Goal: Understand process/instructions: Learn about a topic

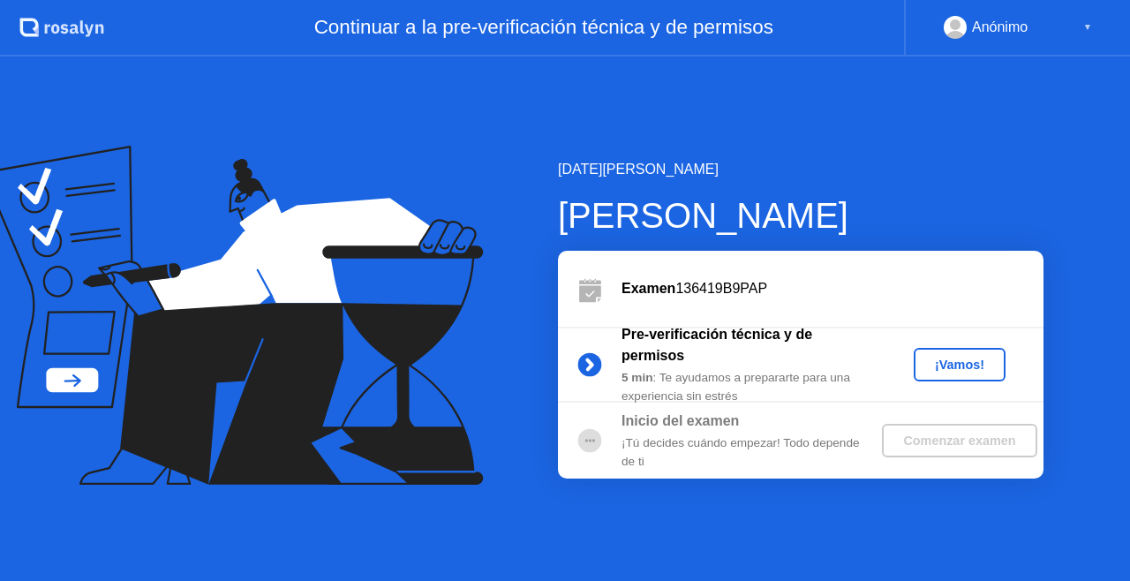
click at [963, 372] on div "¡Vamos!" at bounding box center [960, 365] width 78 height 14
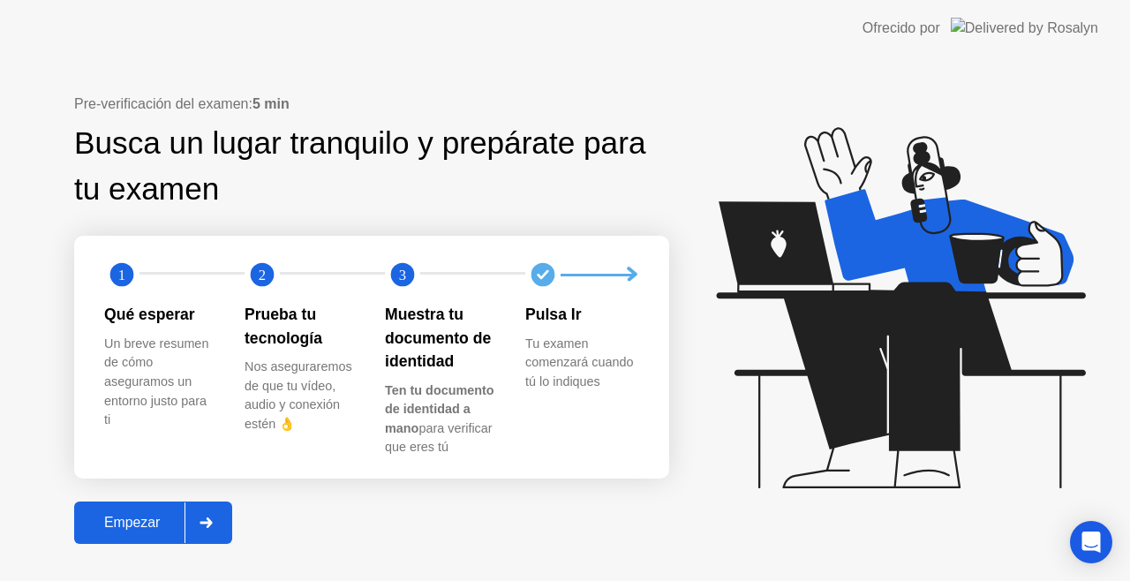
click at [110, 529] on div "Empezar" at bounding box center [131, 523] width 105 height 16
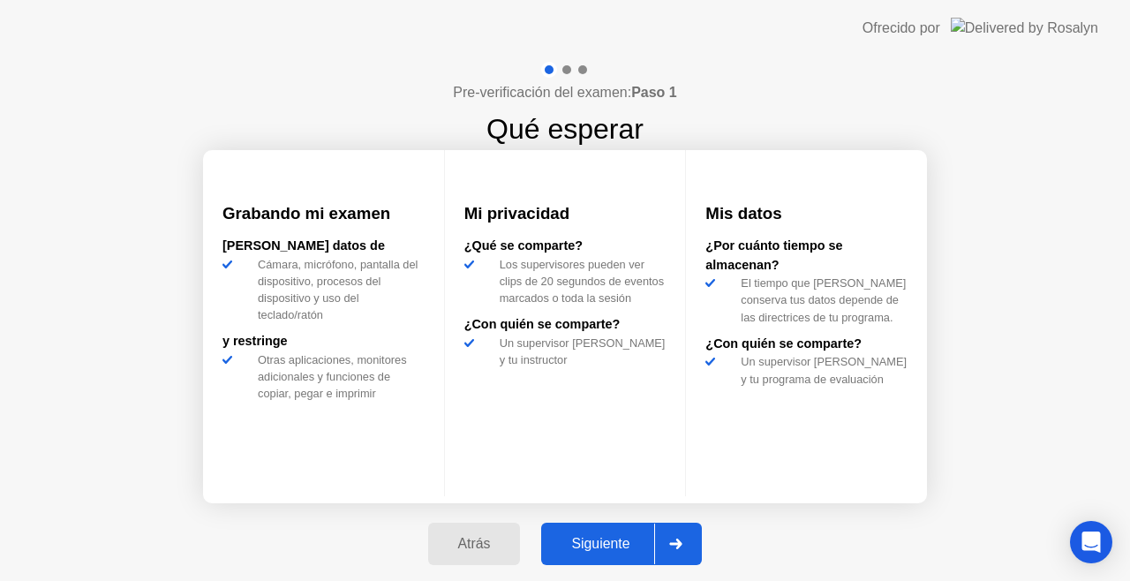
click at [621, 542] on div "Siguiente" at bounding box center [601, 544] width 108 height 16
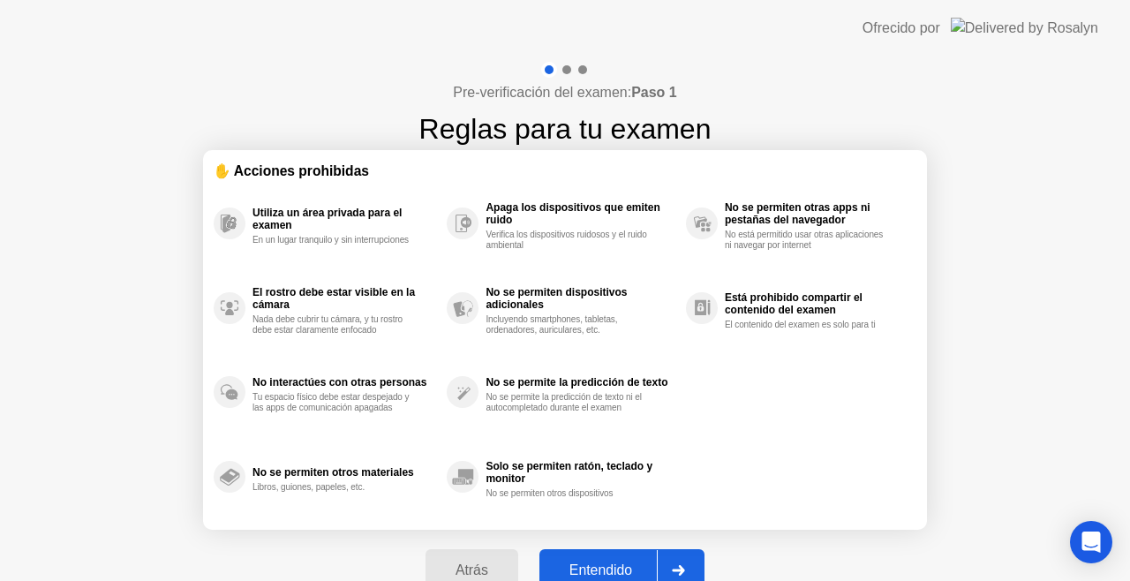
click at [629, 569] on div "Entendido" at bounding box center [601, 571] width 112 height 16
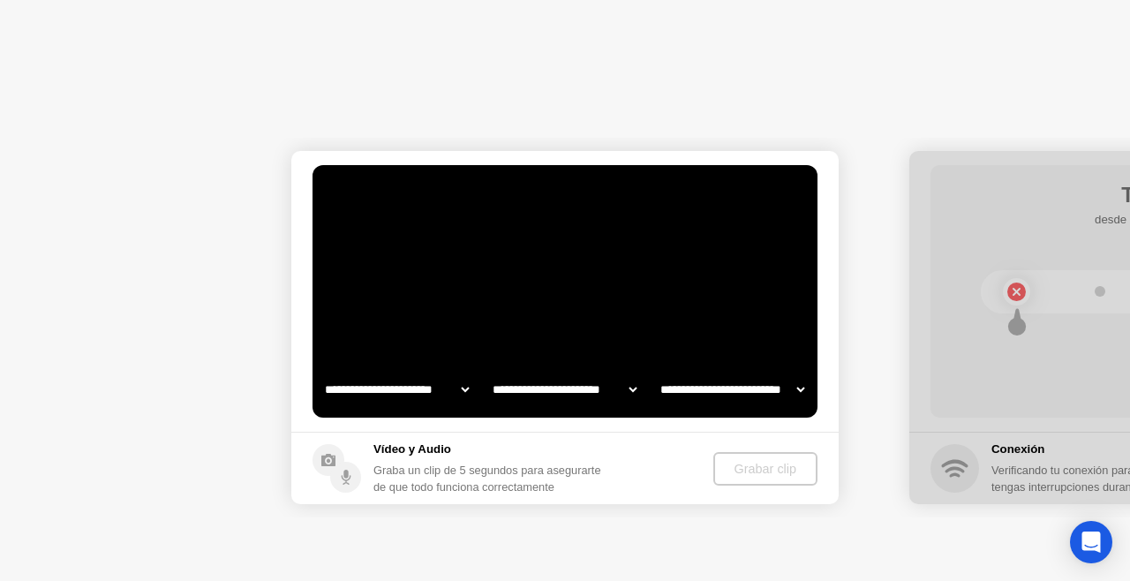
select select "**********"
select select "*******"
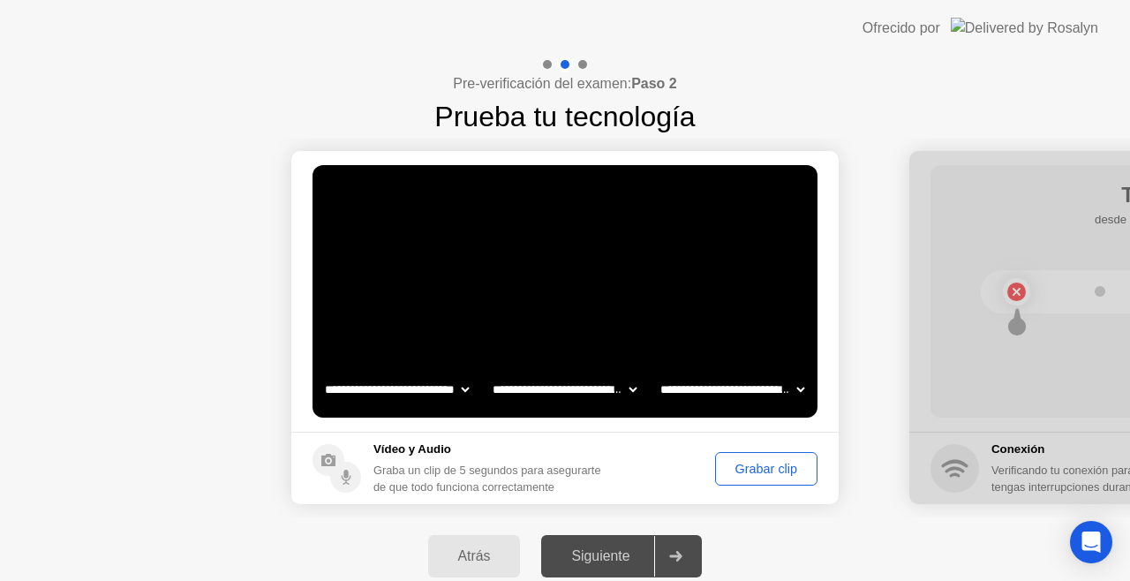
click at [766, 465] on div "Grabar clip" at bounding box center [766, 469] width 90 height 14
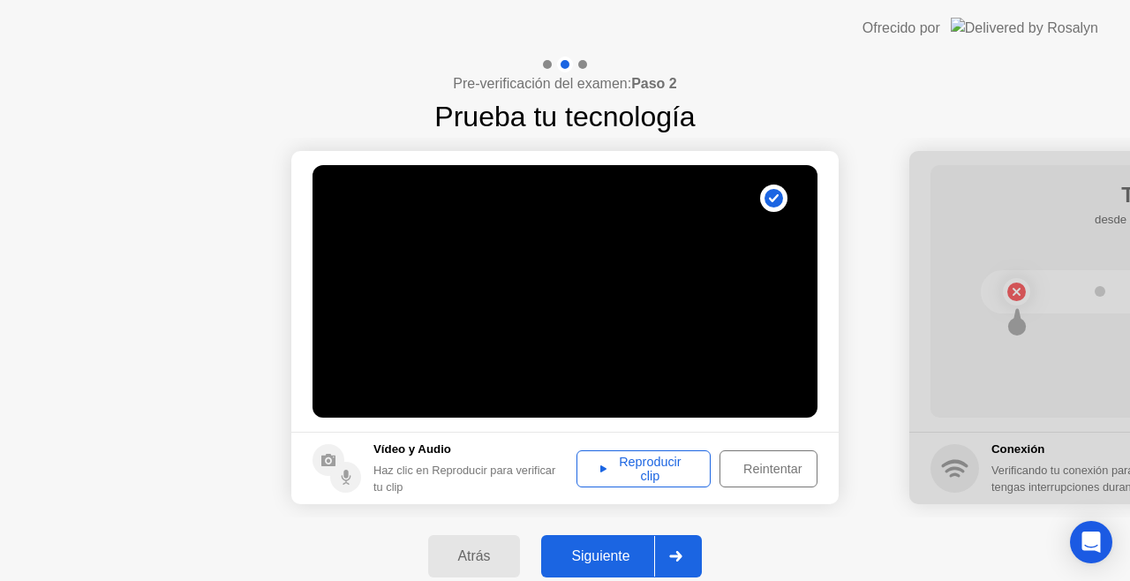
click at [639, 471] on div "Reproducir clip" at bounding box center [644, 469] width 122 height 28
drag, startPoint x: 868, startPoint y: 533, endPoint x: 837, endPoint y: 558, distance: 40.1
click at [868, 533] on div "Atrás Siguiente" at bounding box center [565, 556] width 1130 height 78
click at [617, 559] on div "Siguiente" at bounding box center [601, 556] width 108 height 16
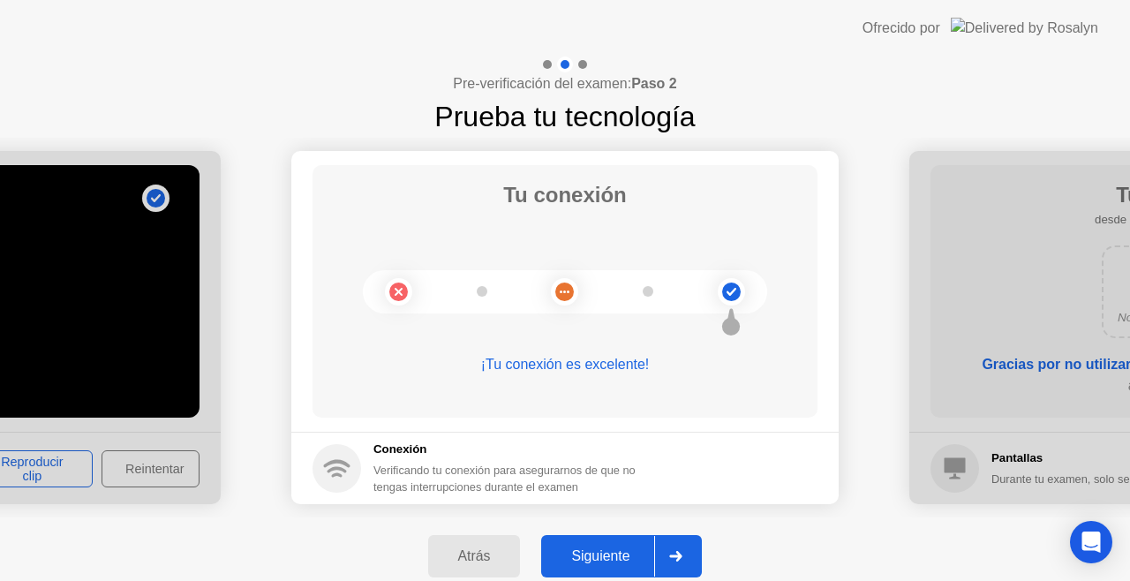
click at [607, 553] on div "Siguiente" at bounding box center [601, 556] width 108 height 16
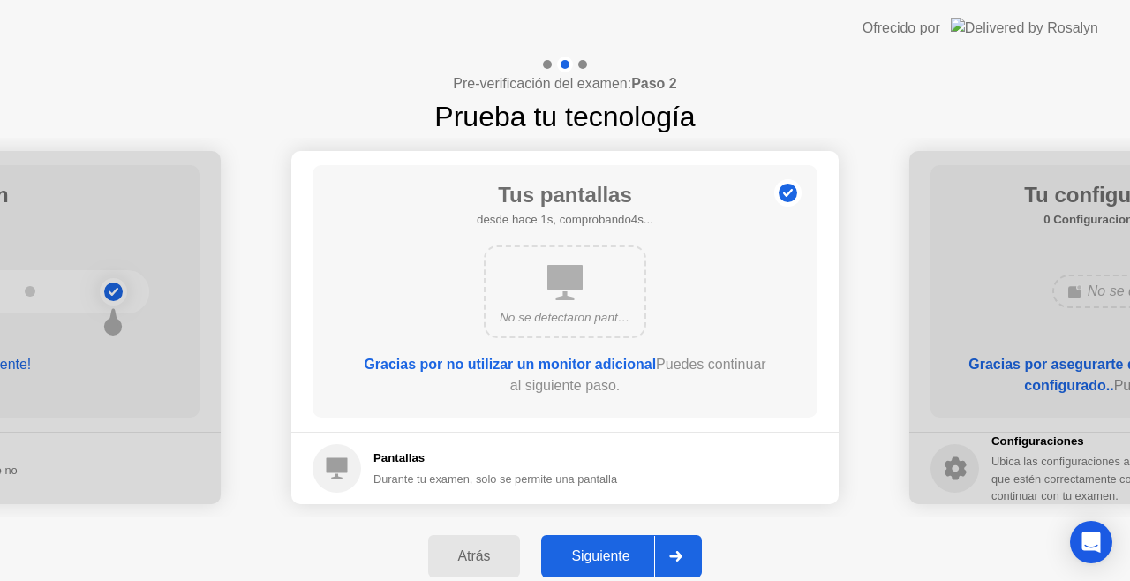
click at [602, 551] on div "Siguiente" at bounding box center [601, 556] width 108 height 16
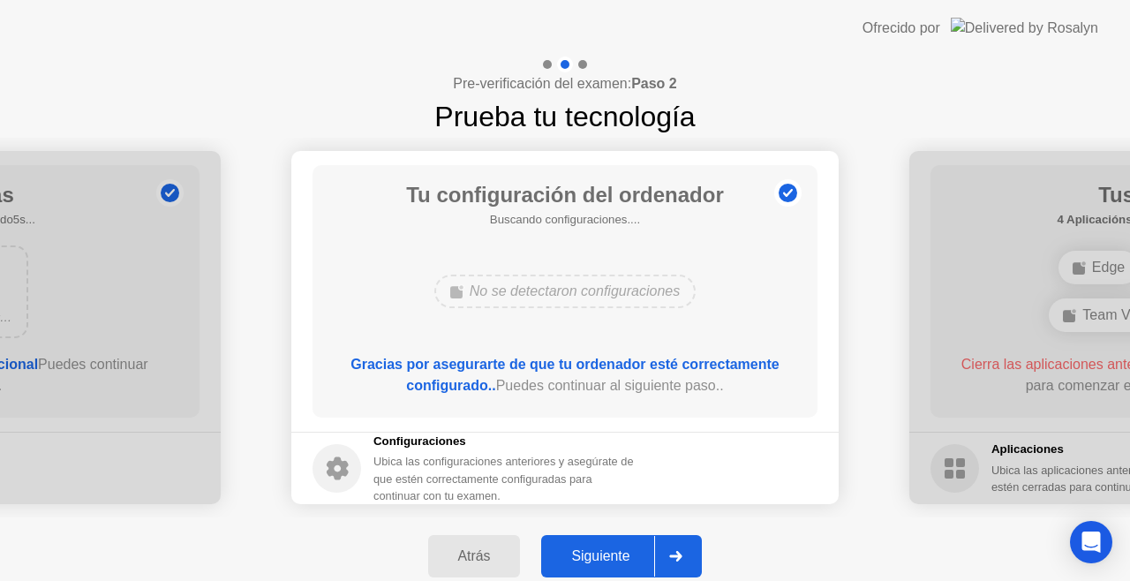
click at [602, 551] on div "Siguiente" at bounding box center [601, 556] width 108 height 16
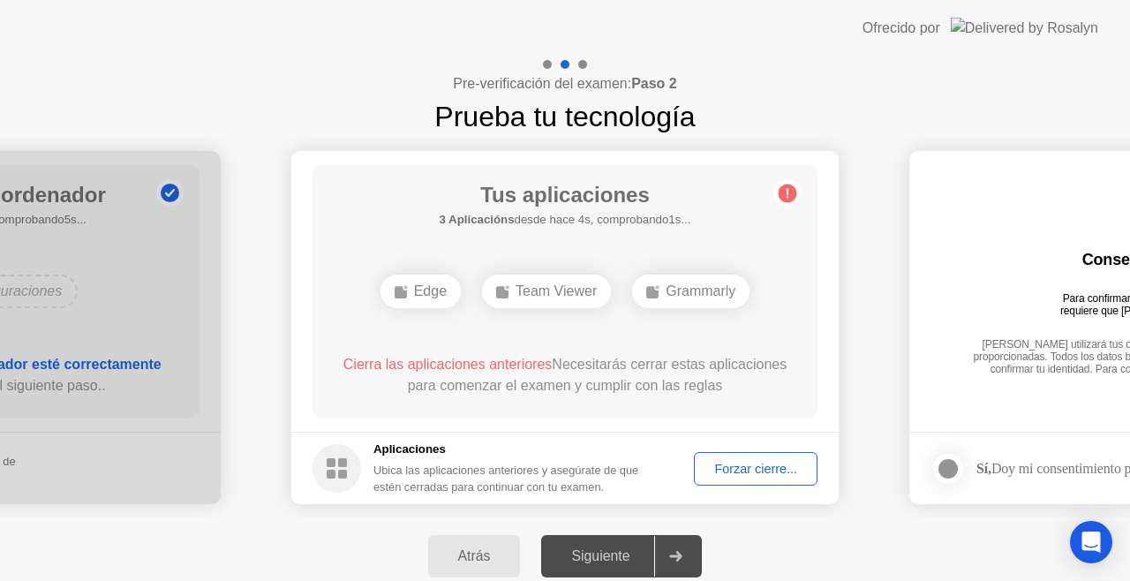
click at [845, 543] on div "Atrás Siguiente" at bounding box center [565, 556] width 1130 height 78
click at [796, 476] on div "Forzar cierre..." at bounding box center [755, 469] width 111 height 14
